Goal: Task Accomplishment & Management: Use online tool/utility

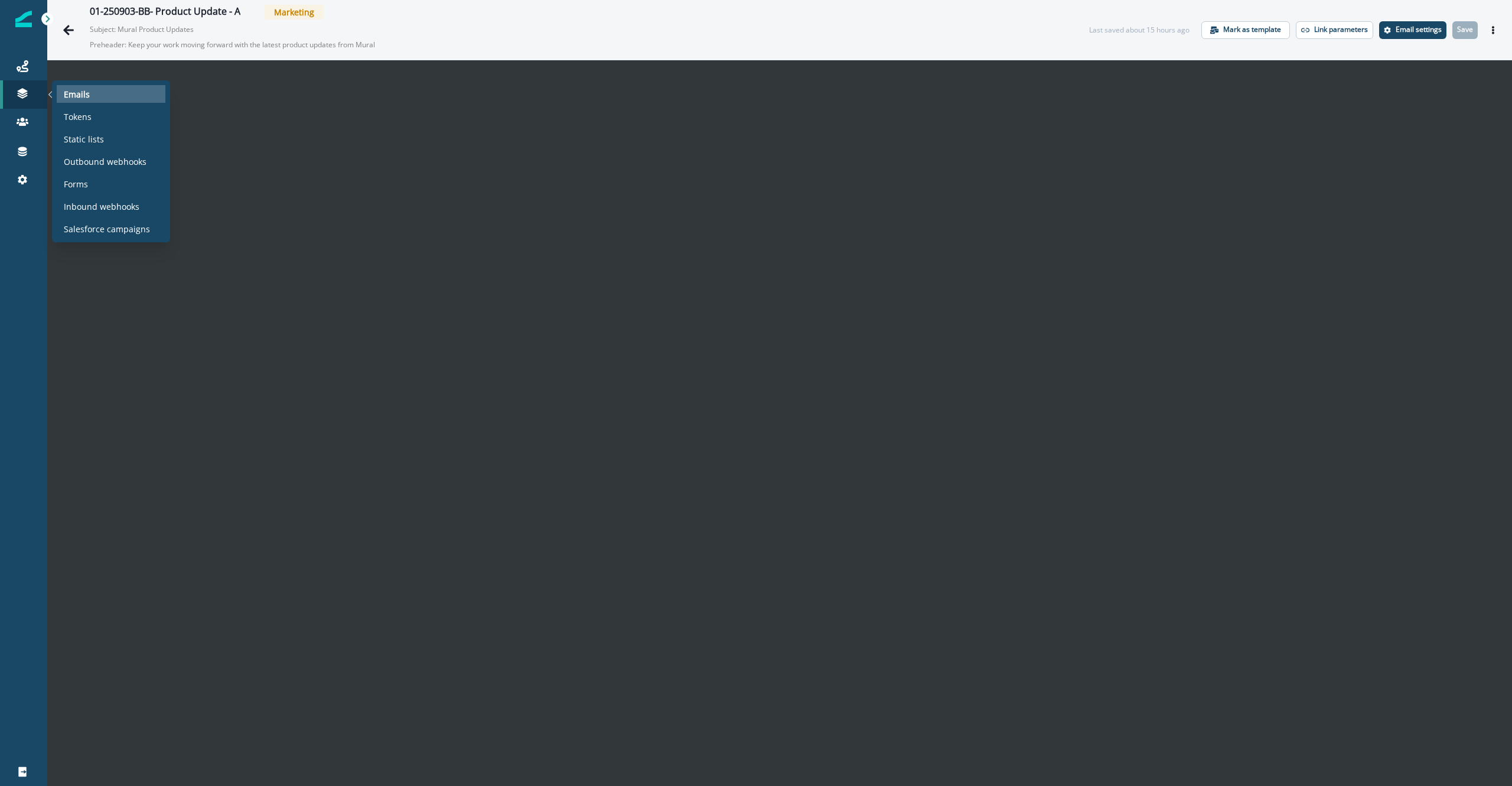
click at [88, 99] on p "Emails" at bounding box center [77, 94] width 26 height 12
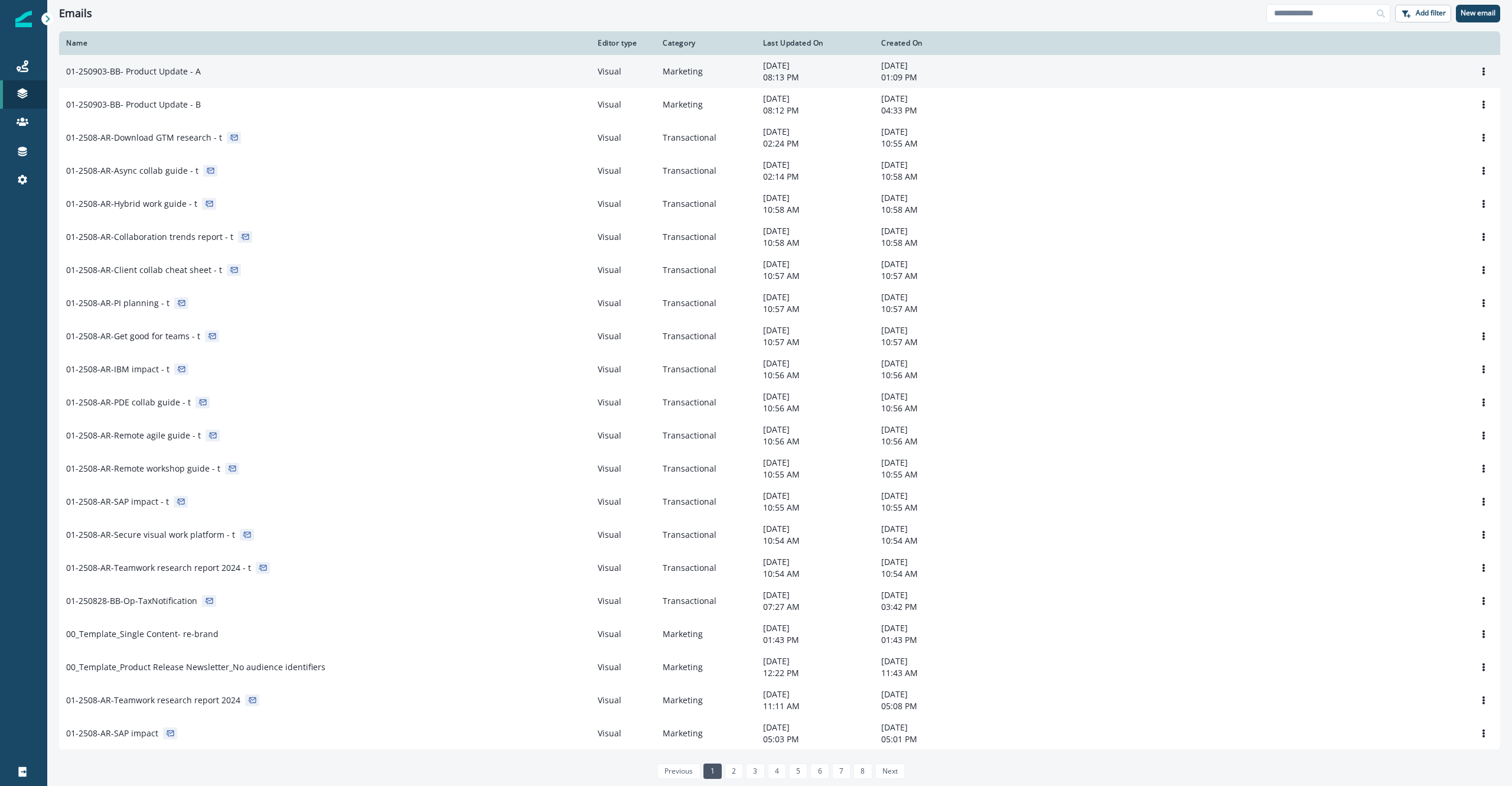
click at [195, 75] on p "01-250903-BB- Product Update - A" at bounding box center [133, 72] width 135 height 12
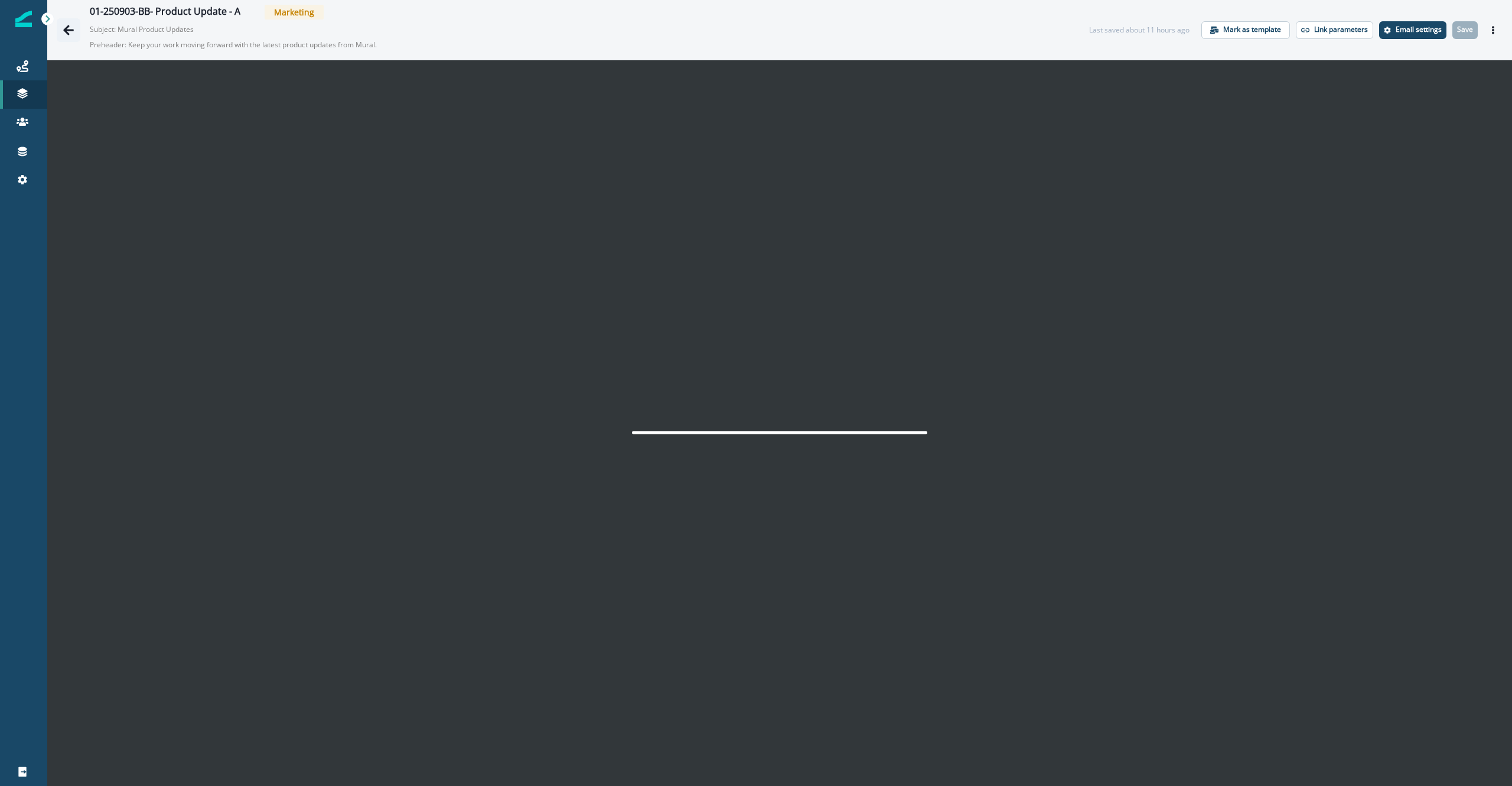
click at [69, 30] on icon "Go back" at bounding box center [68, 30] width 11 height 10
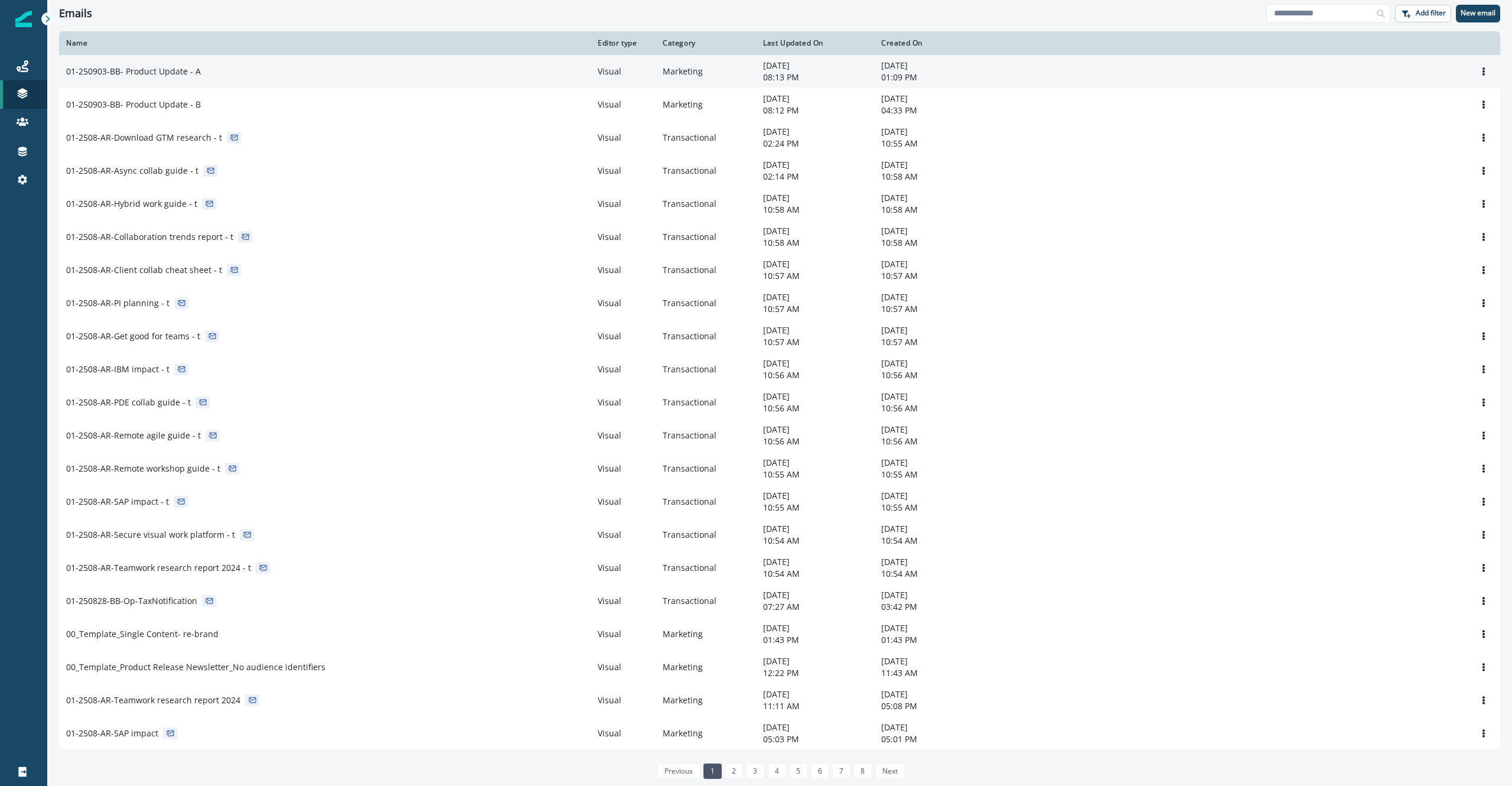
click at [147, 68] on p "01-250903-BB- Product Update - A" at bounding box center [133, 72] width 135 height 12
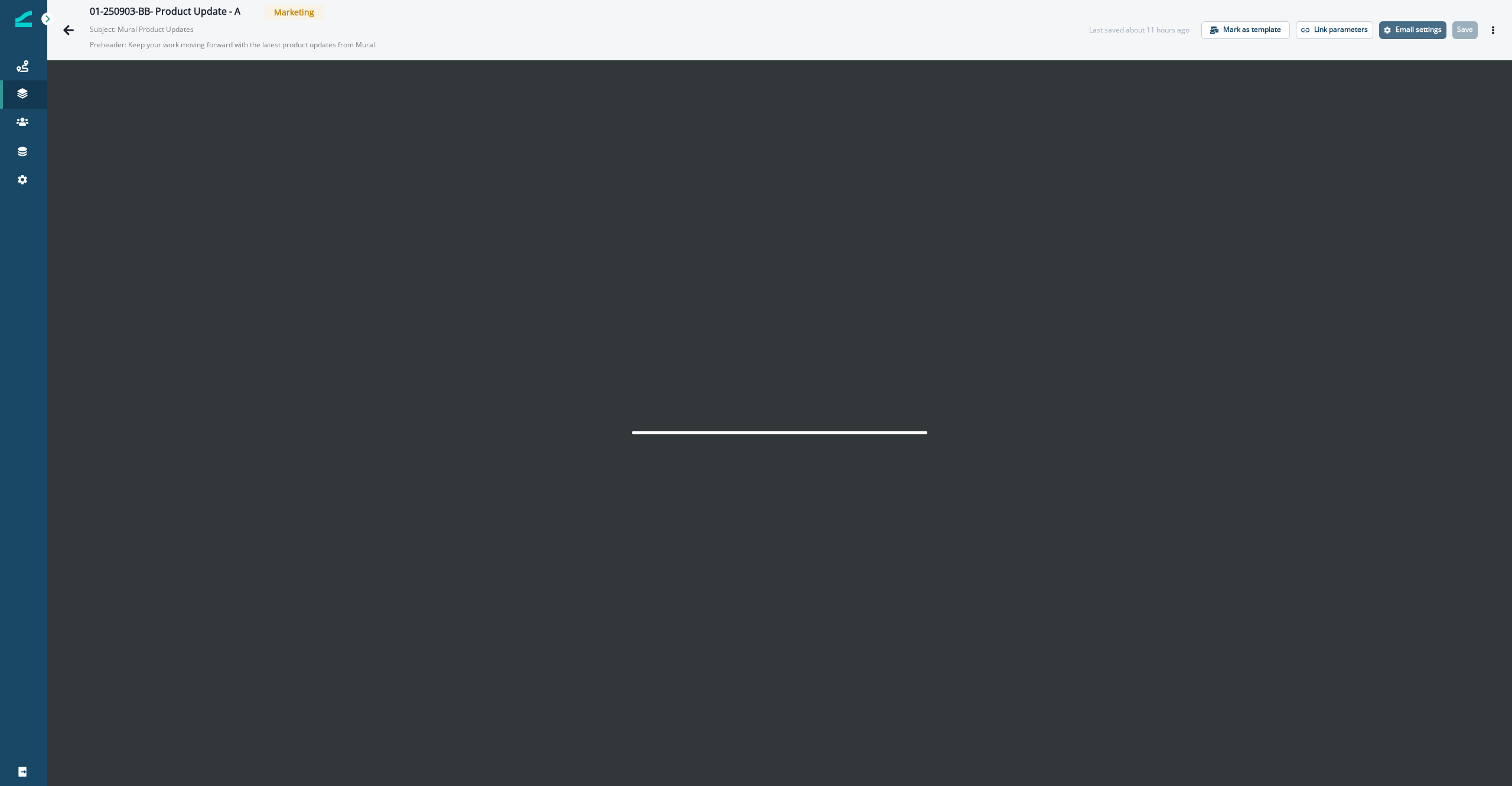
click at [1395, 25] on p "Email settings" at bounding box center [1419, 29] width 46 height 8
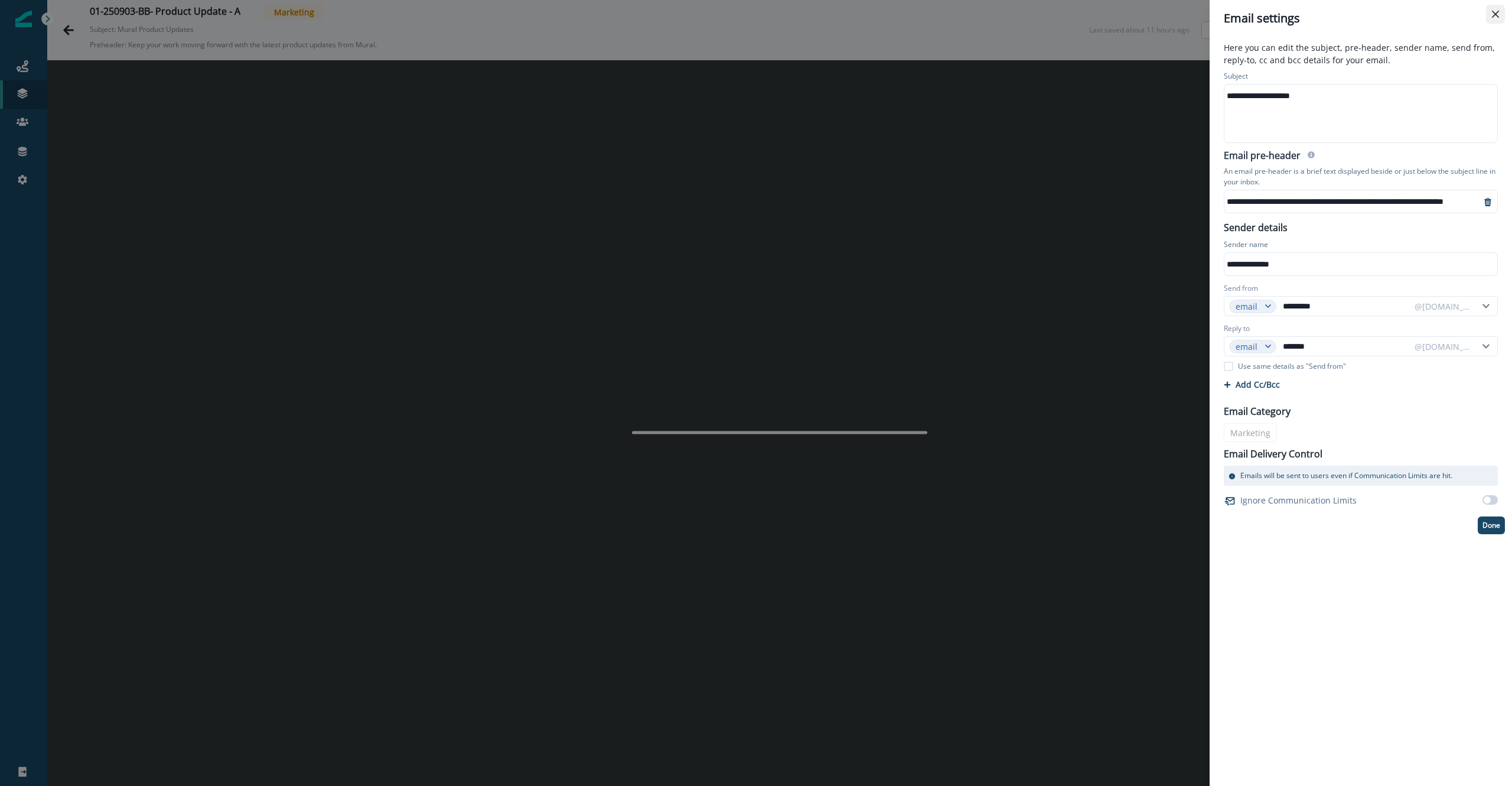
click at [1497, 11] on icon "Close" at bounding box center [1495, 14] width 7 height 7
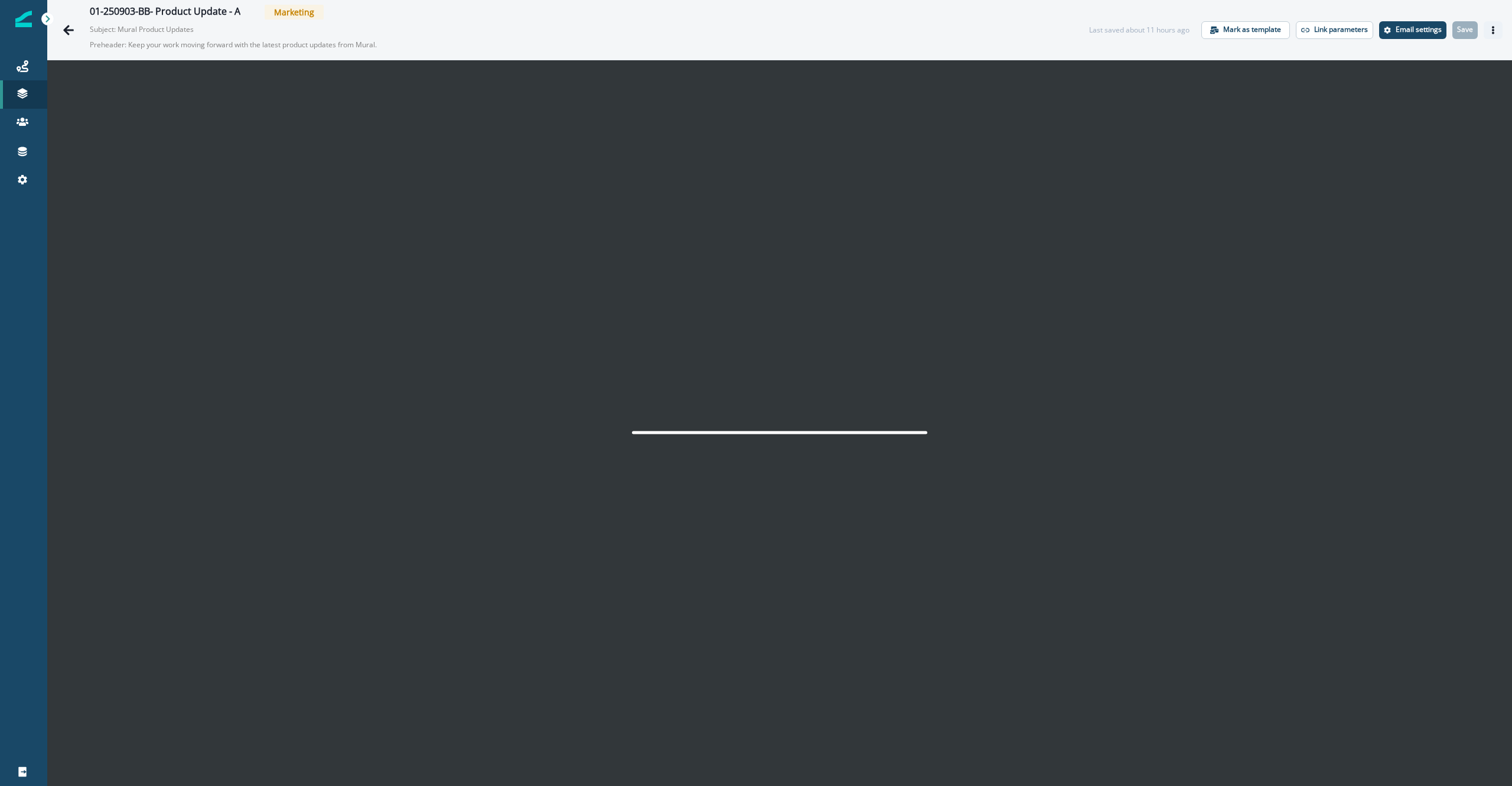
click at [1489, 30] on icon "Actions" at bounding box center [1493, 30] width 8 height 8
click at [1401, 104] on button "Send test email" at bounding box center [1418, 101] width 131 height 21
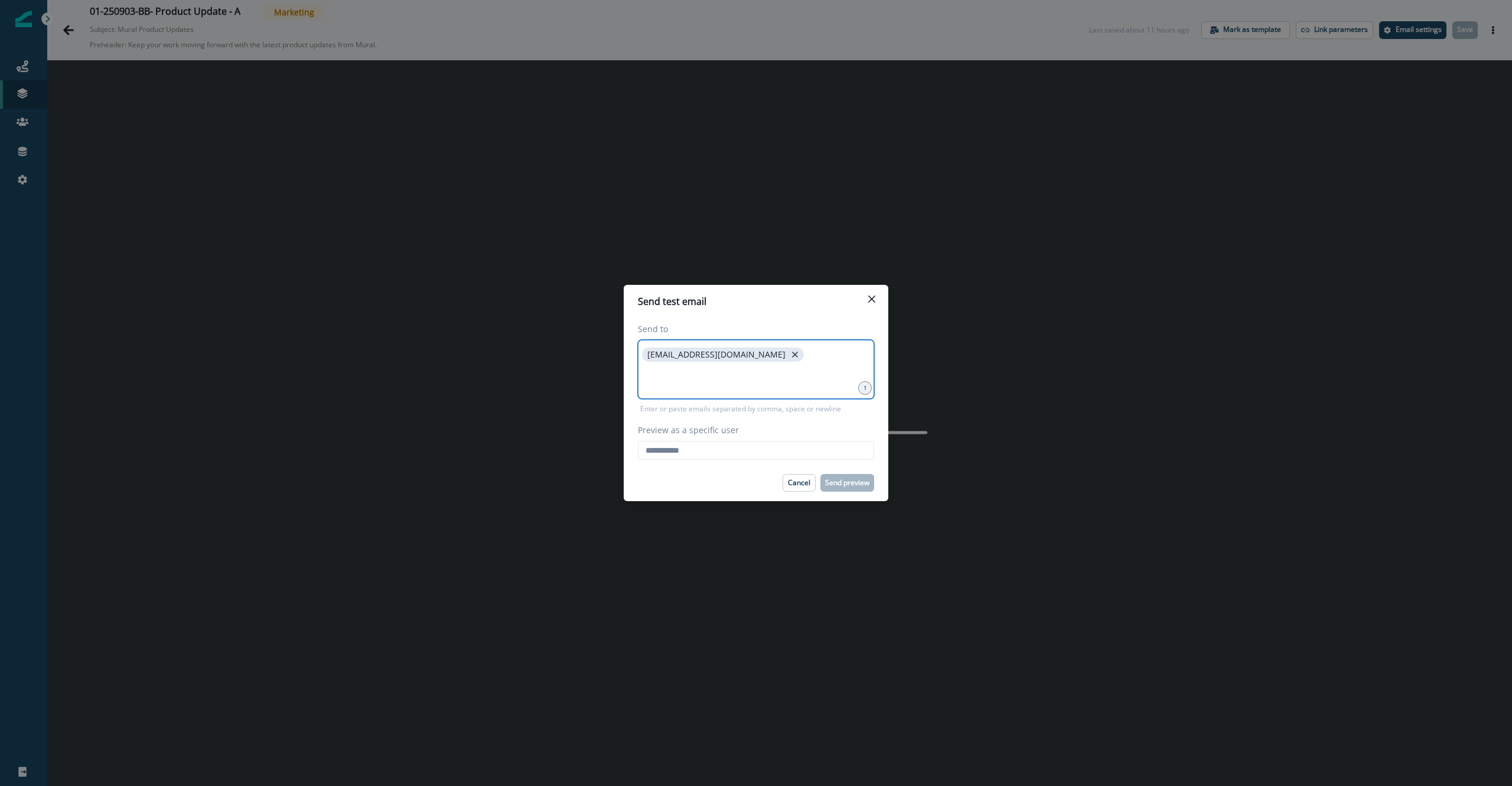
click at [789, 354] on icon "close" at bounding box center [795, 354] width 11 height 11
click at [742, 354] on input at bounding box center [755, 354] width 232 height 24
type input "**********"
type input "*"
click at [729, 460] on input "Preview as a specific user" at bounding box center [756, 450] width 236 height 19
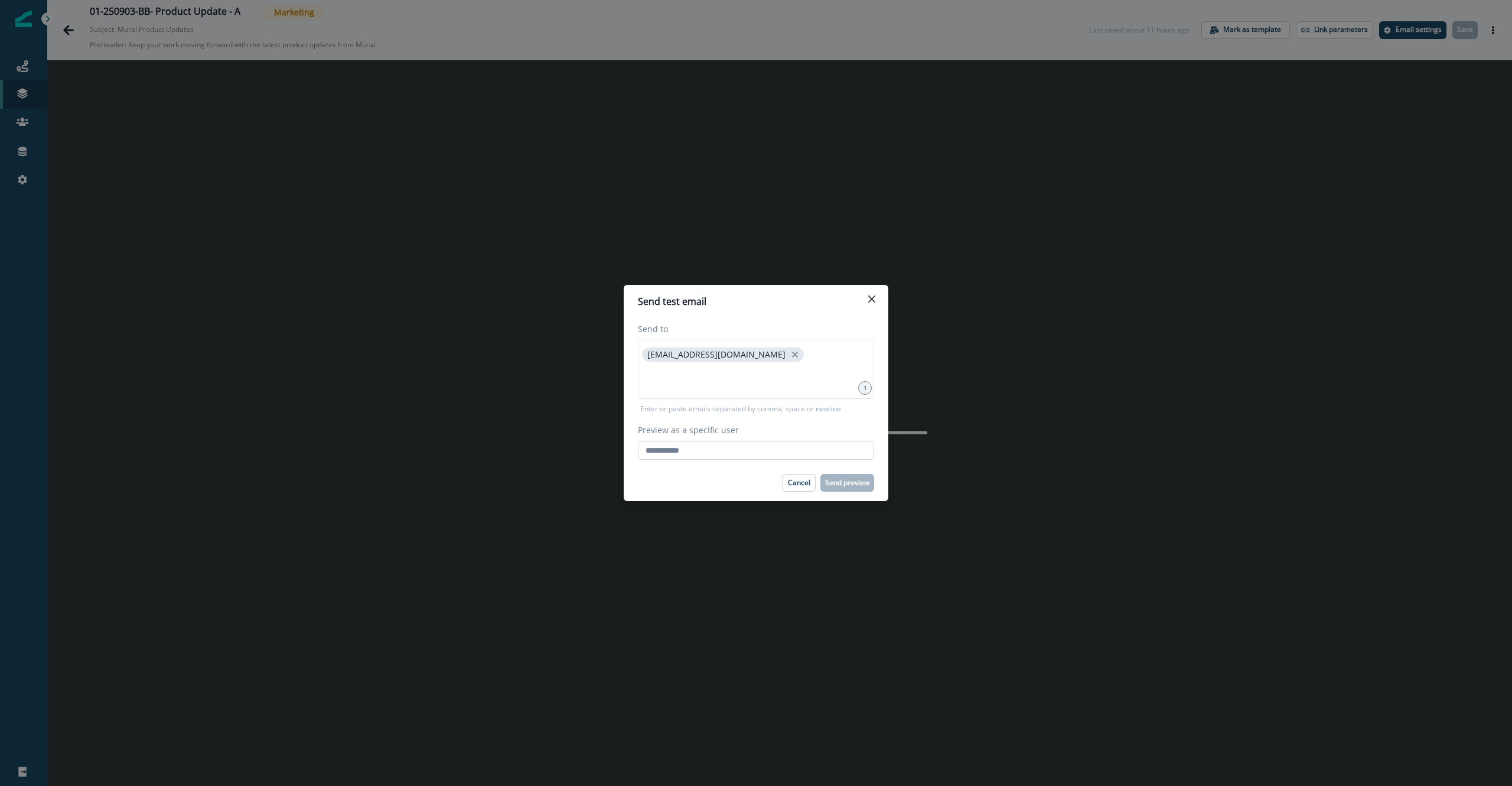
type input "**********"
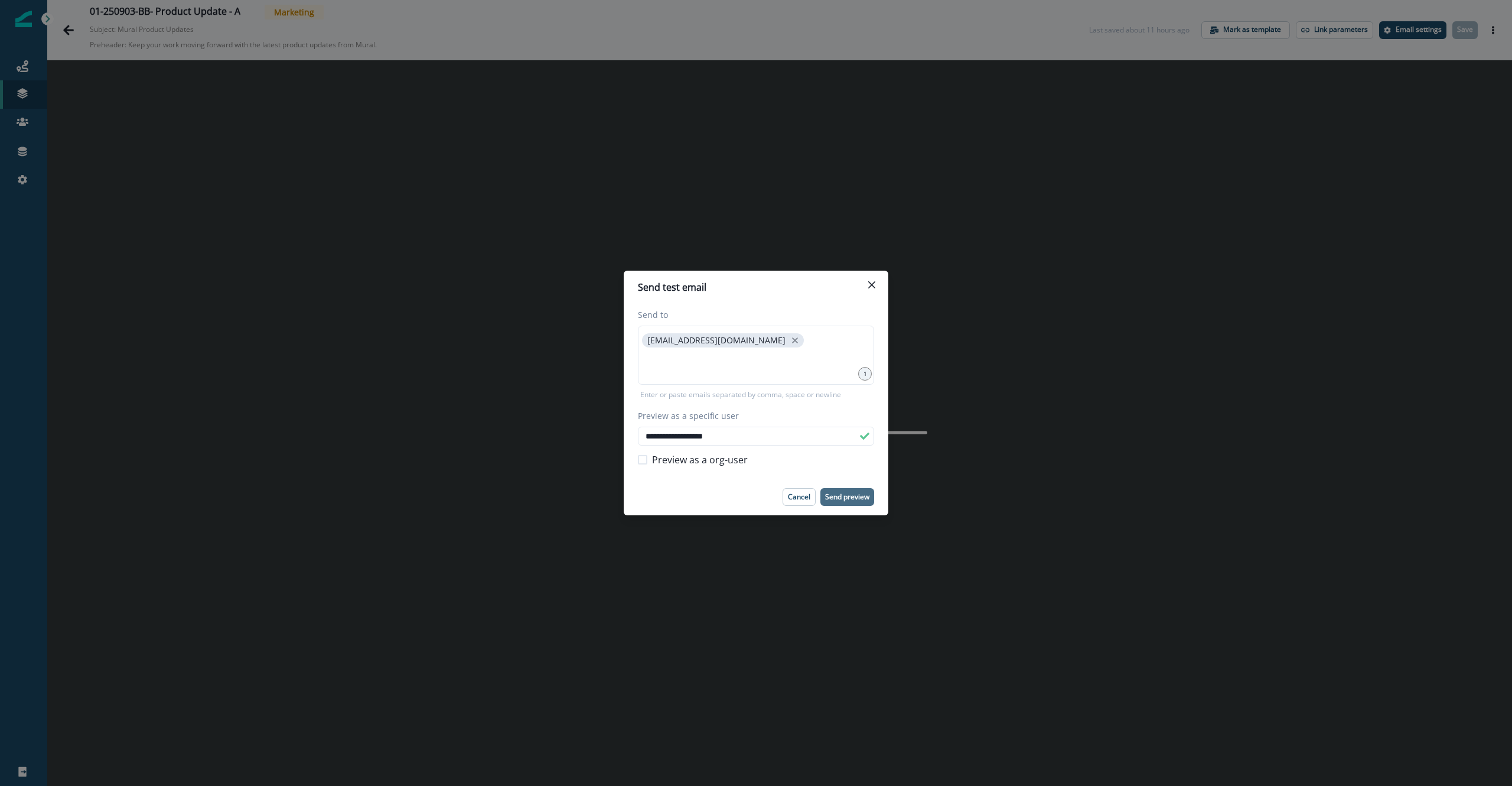
click at [853, 498] on p "Send preview" at bounding box center [847, 497] width 44 height 8
